Goal: Task Accomplishment & Management: Manage account settings

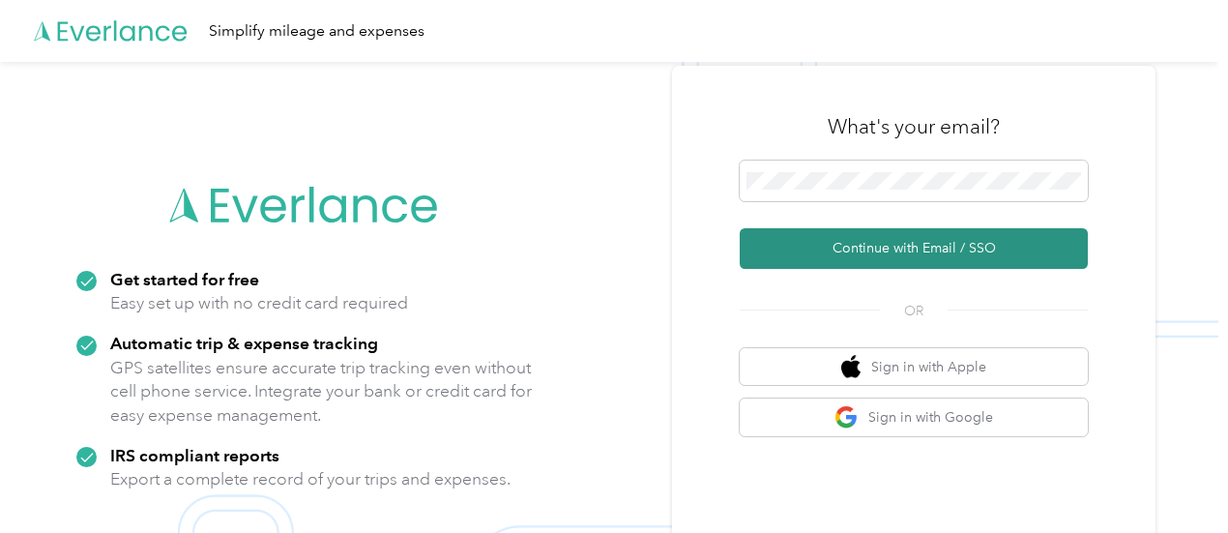
click at [872, 242] on button "Continue with Email / SSO" at bounding box center [914, 248] width 348 height 41
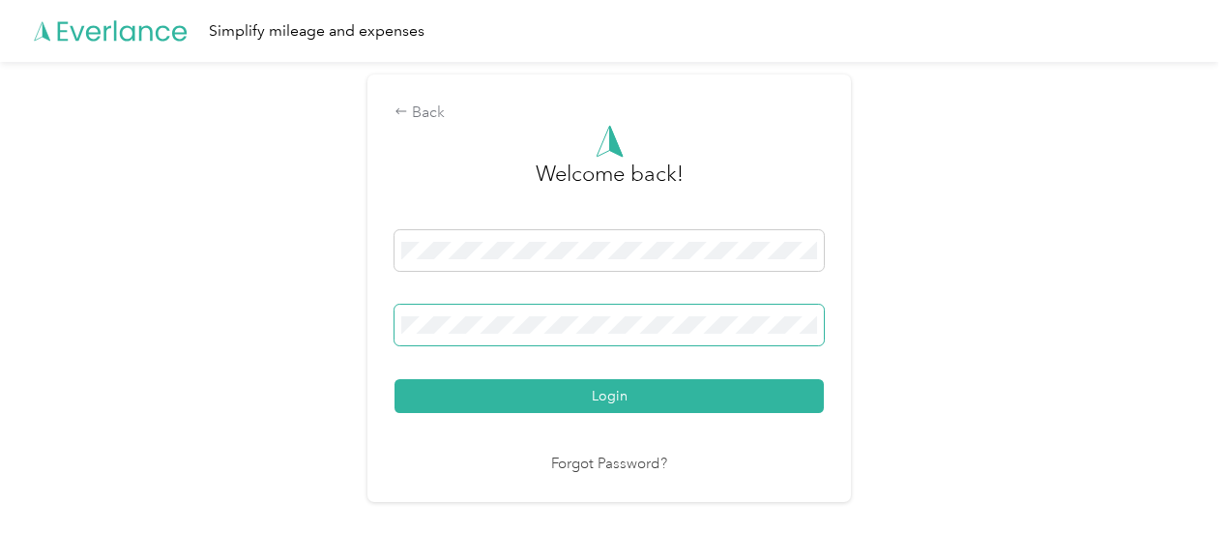
click at [394, 379] on button "Login" at bounding box center [608, 396] width 429 height 34
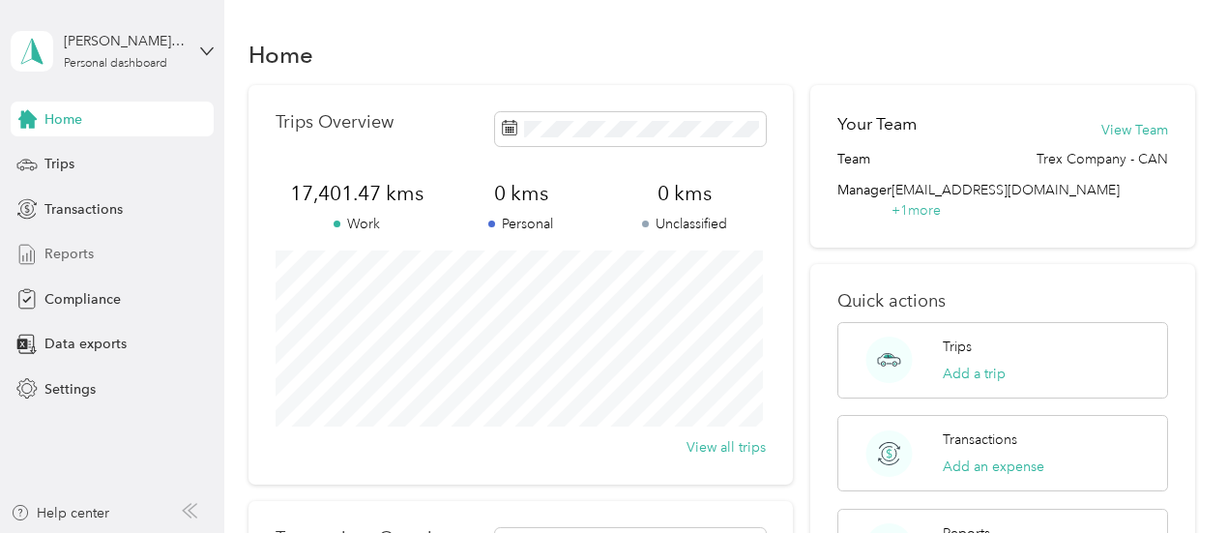
click at [72, 245] on span "Reports" at bounding box center [68, 254] width 49 height 20
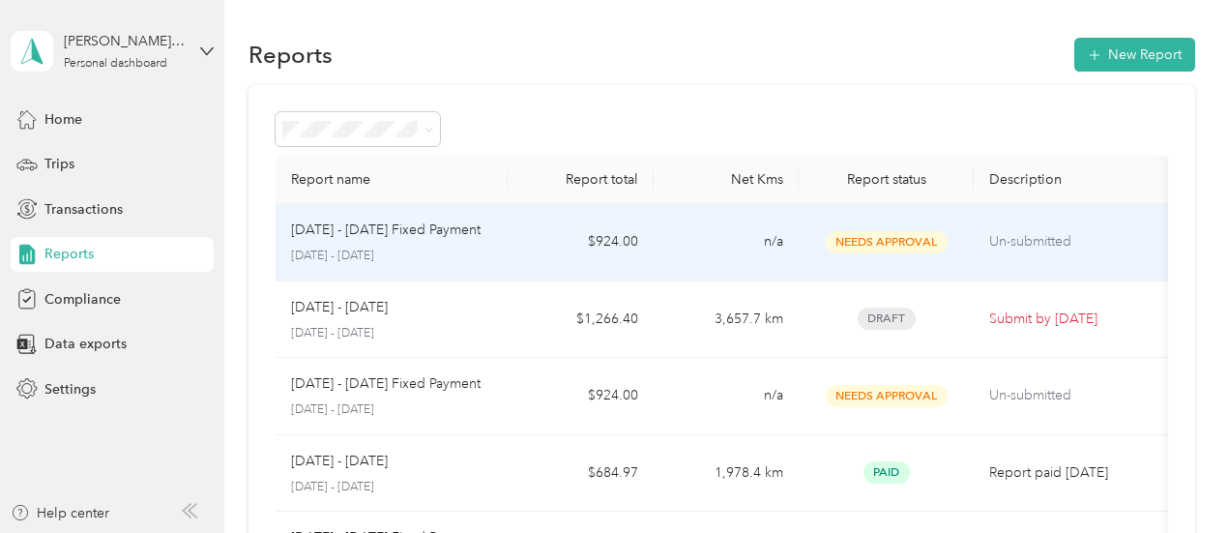
click at [373, 239] on p "[DATE] - [DATE] Fixed Payment" at bounding box center [385, 229] width 189 height 21
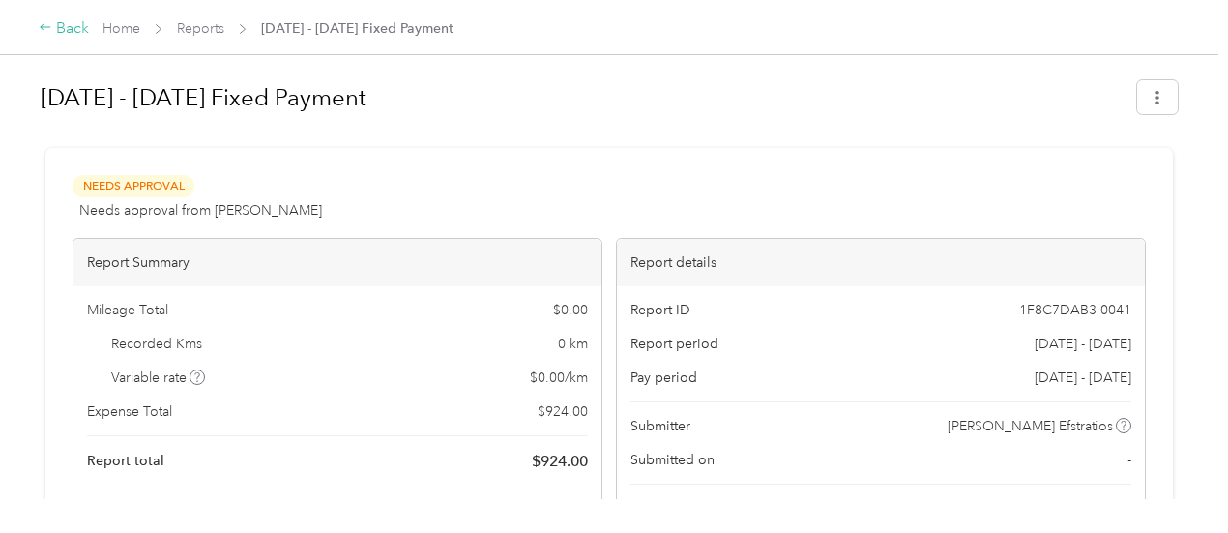
click at [46, 24] on icon at bounding box center [46, 27] width 14 height 14
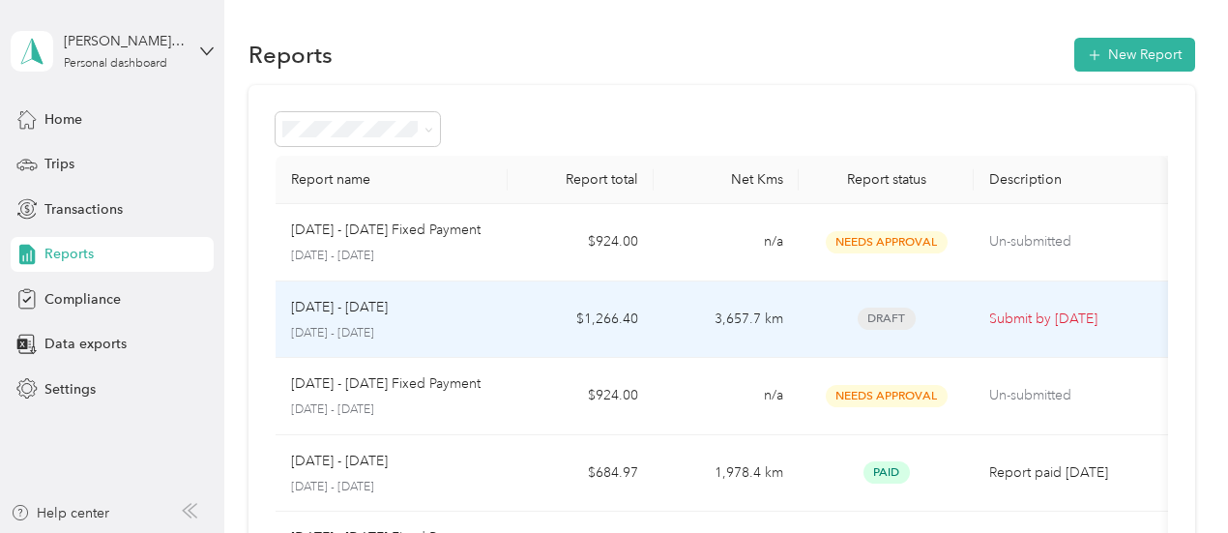
click at [381, 315] on p "[DATE] - [DATE]" at bounding box center [339, 307] width 97 height 21
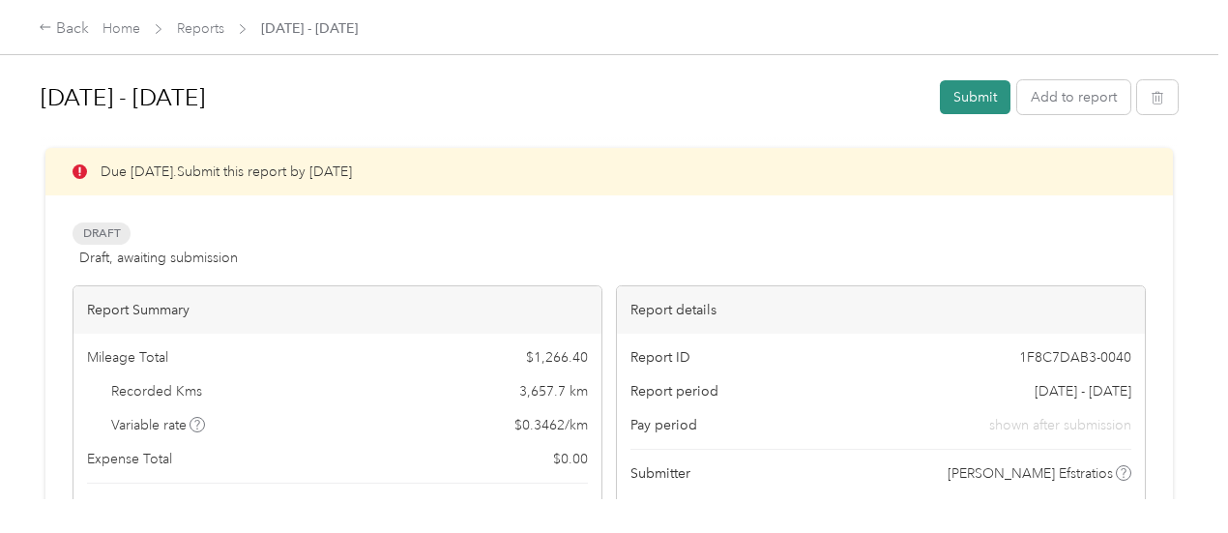
click at [957, 96] on button "Submit" at bounding box center [975, 97] width 71 height 34
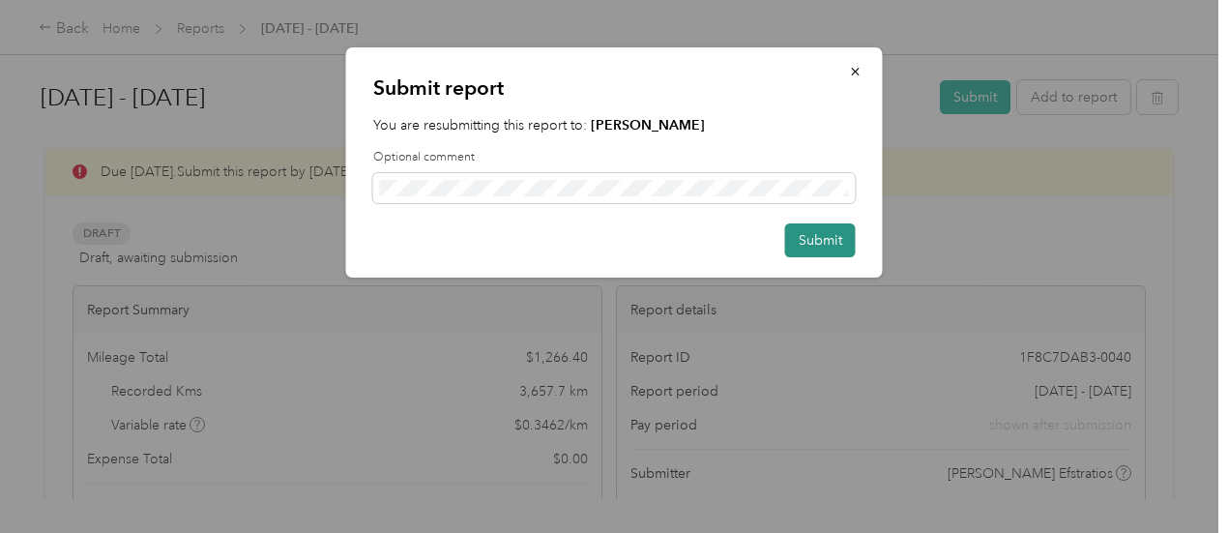
click at [800, 240] on button "Submit" at bounding box center [820, 240] width 71 height 34
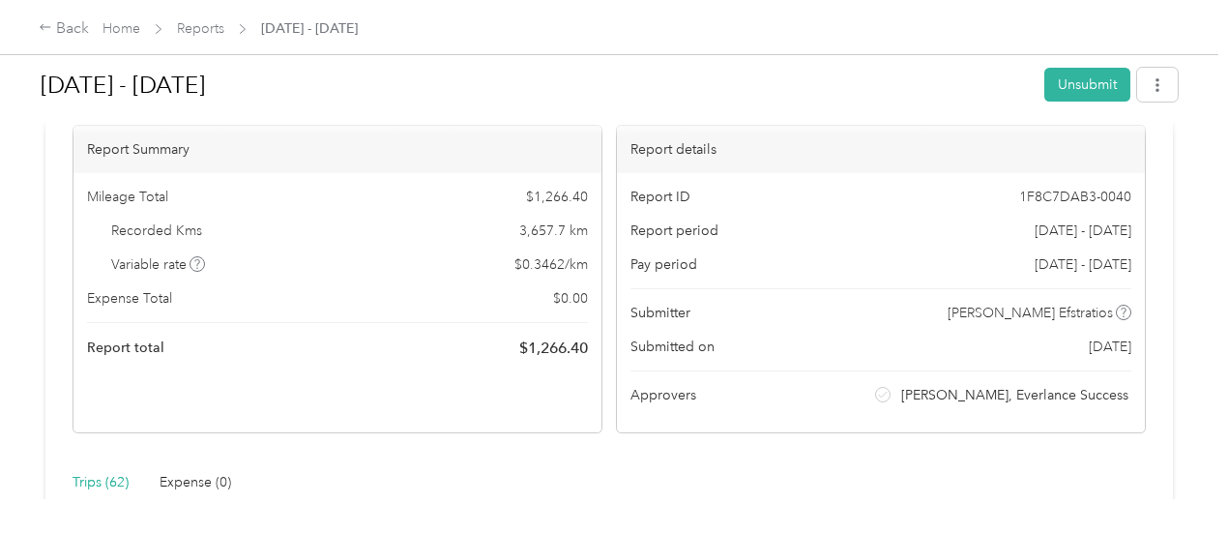
scroll to position [97, 0]
